Goal: Task Accomplishment & Management: Manage account settings

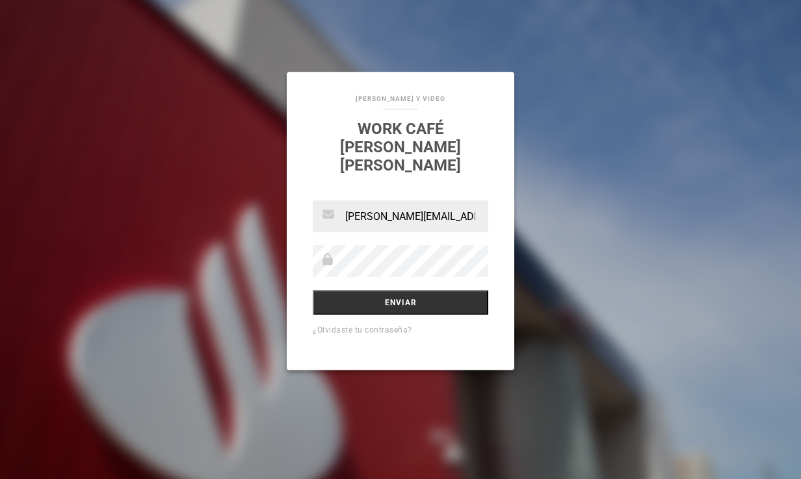
click at [304, 253] on div "magdalena.espejo@santander.cl Enviar ¿Olvidaste tu contraseña?" at bounding box center [401, 285] width 228 height 170
click at [313, 290] on input "Enviar" at bounding box center [401, 302] width 176 height 25
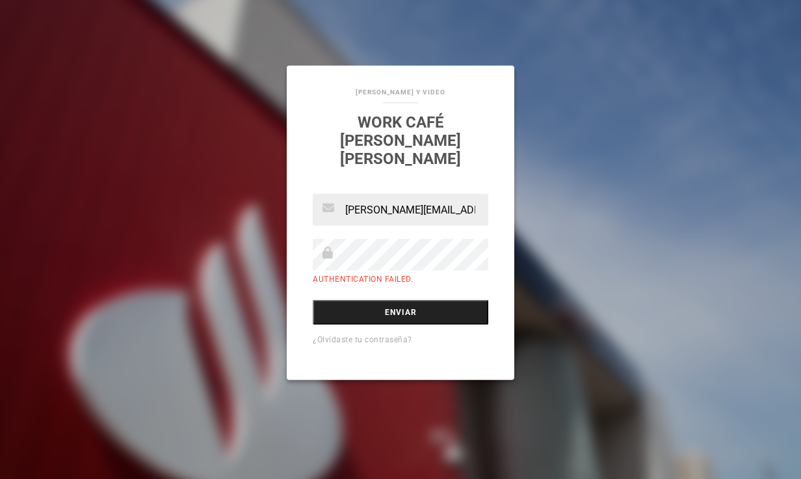
click at [347, 303] on input "Enviar" at bounding box center [401, 312] width 176 height 25
click at [276, 241] on div "SANDRA SOTO_FOTOGRAFIAS Y VIDEO WORK CAFÉ DUBLE ALMEYDA magdalena.espejo@santan…" at bounding box center [400, 239] width 801 height 479
click at [370, 300] on input "Enviar" at bounding box center [401, 312] width 176 height 25
click at [360, 300] on input "Enviar" at bounding box center [401, 312] width 176 height 25
